Goal: Transaction & Acquisition: Purchase product/service

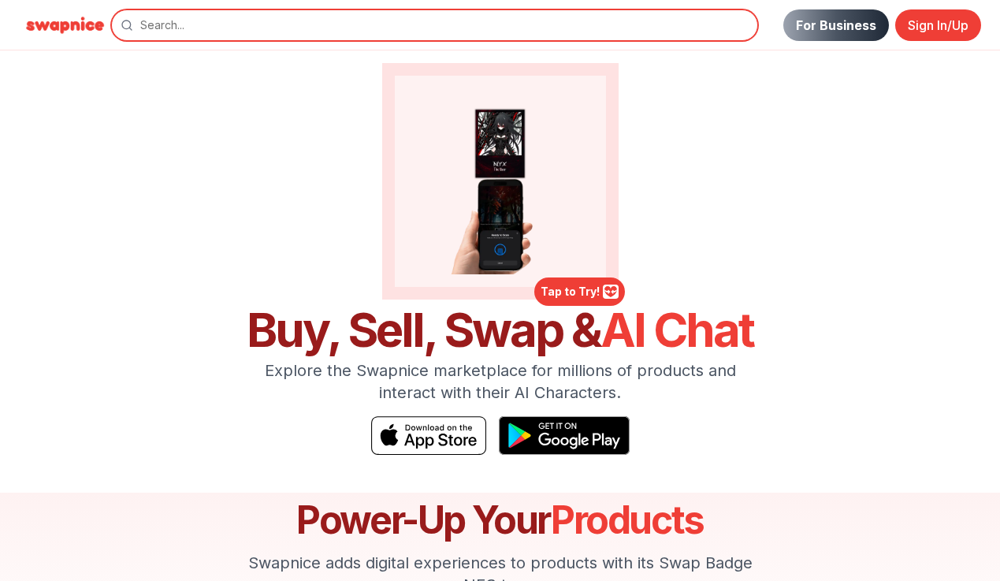
click at [167, 23] on input "search" at bounding box center [434, 25] width 647 height 32
type input "pokemon"
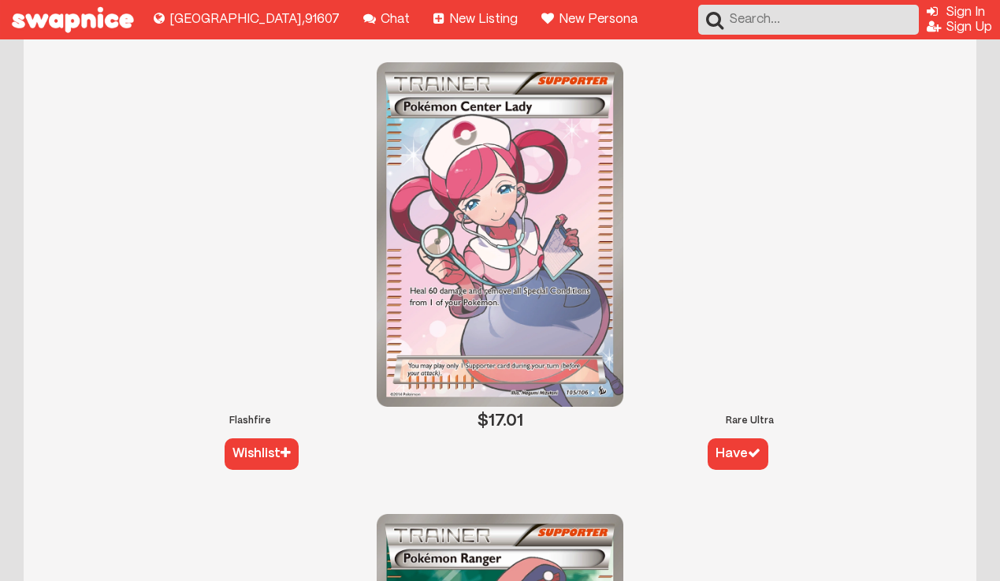
scroll to position [1542, 0]
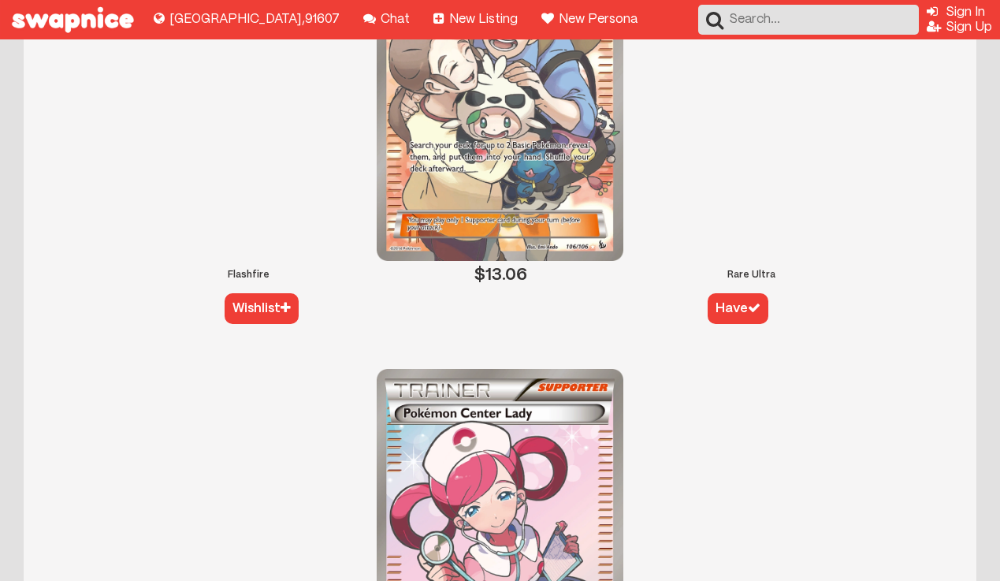
click at [734, 303] on button "Have" at bounding box center [737, 308] width 61 height 31
click at [749, 307] on div at bounding box center [754, 307] width 13 height 13
click at [571, 184] on img at bounding box center [500, 88] width 247 height 344
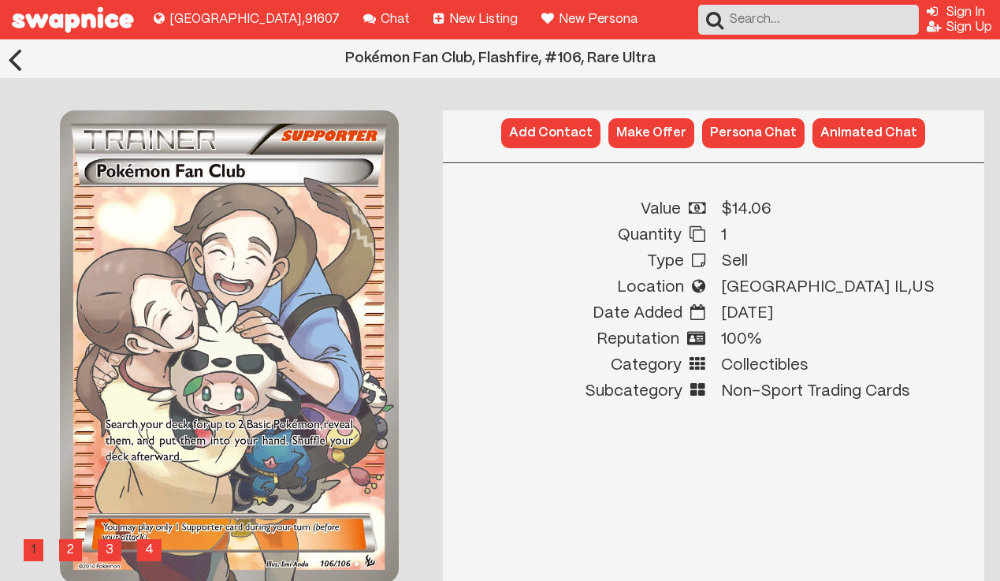
click at [751, 124] on button "Persona Chat" at bounding box center [753, 133] width 102 height 30
